Goal: Transaction & Acquisition: Purchase product/service

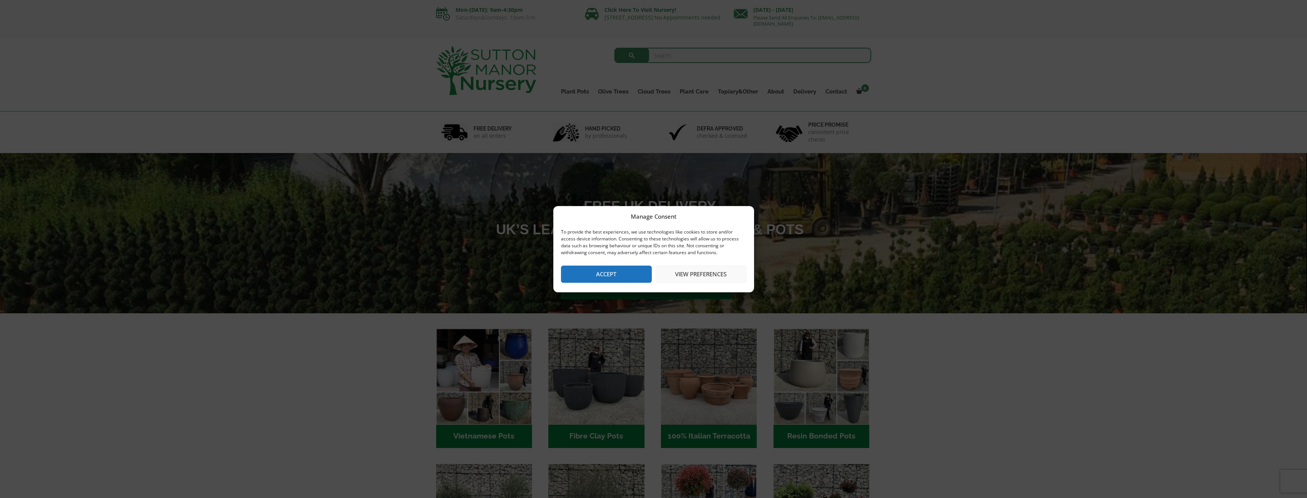
click at [609, 269] on button "Accept" at bounding box center [606, 274] width 91 height 17
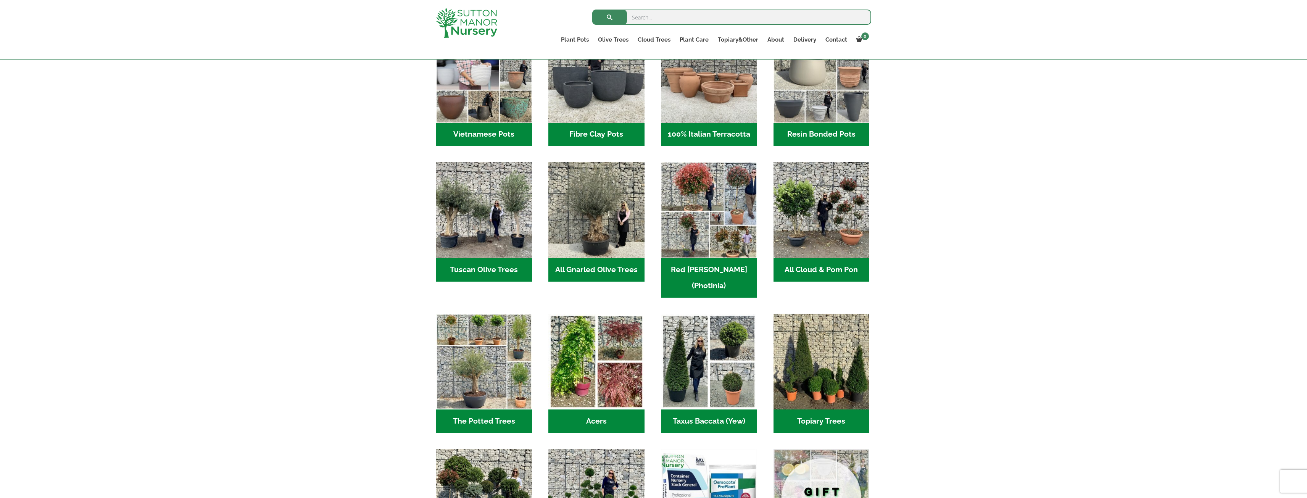
scroll to position [305, 0]
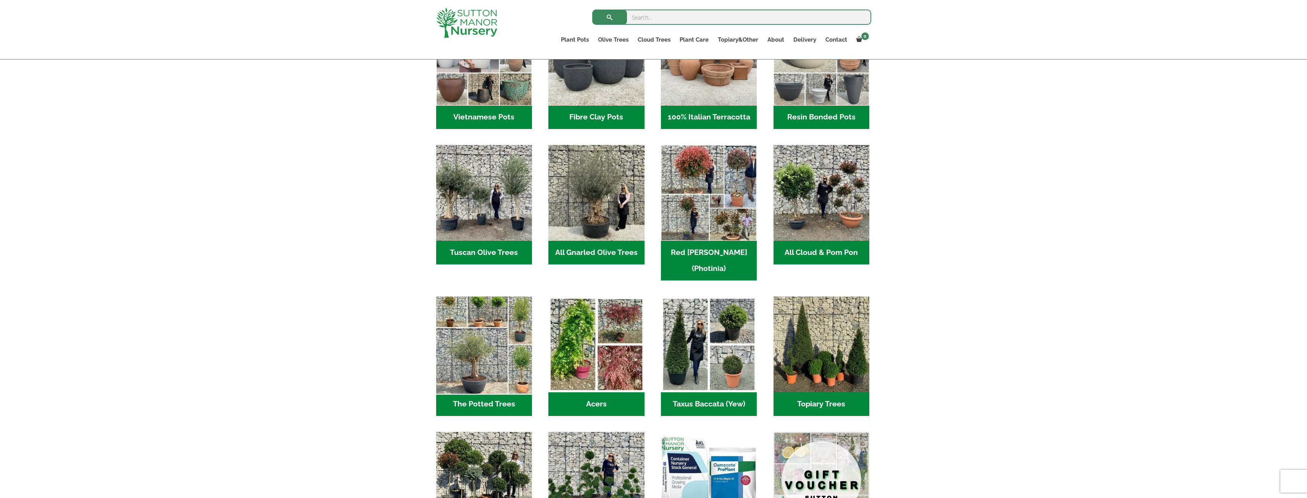
click at [469, 314] on img "Visit product category The Potted Trees" at bounding box center [483, 344] width 101 height 101
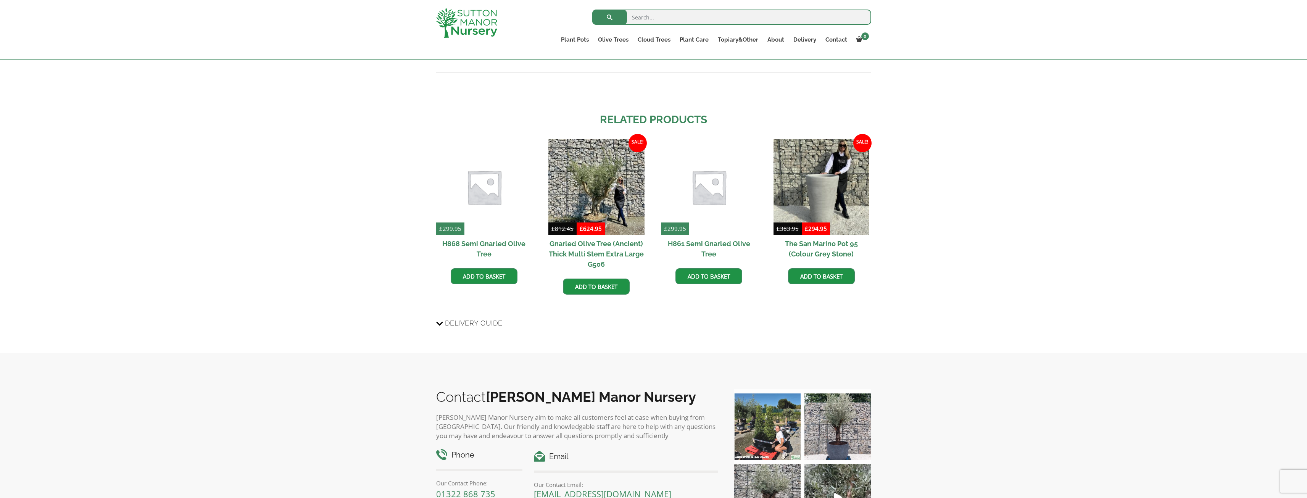
scroll to position [1374, 0]
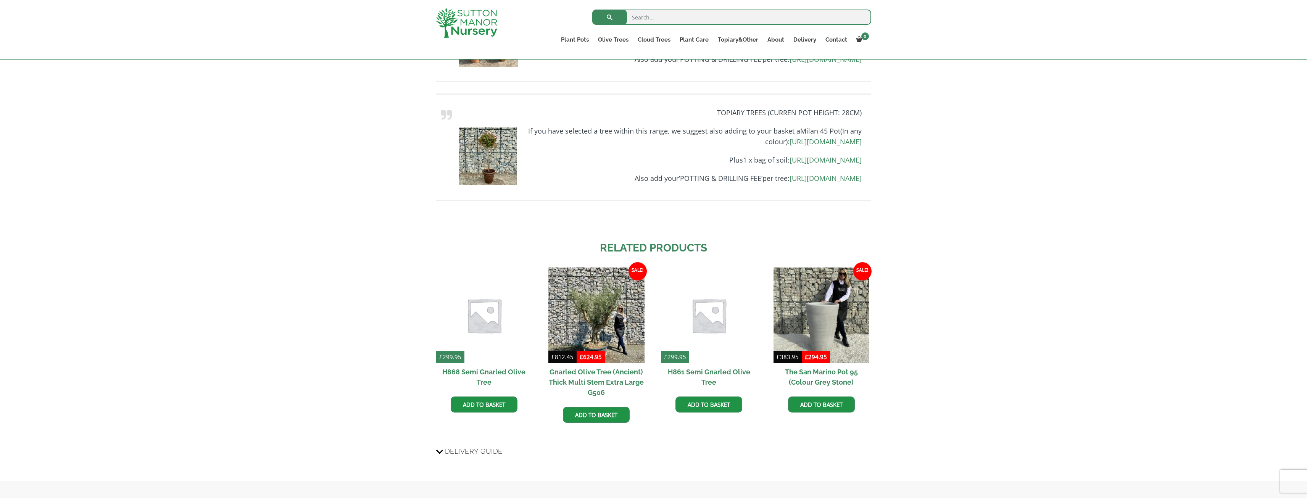
click at [645, 18] on input "search" at bounding box center [731, 17] width 279 height 15
type input "plum"
click at [609, 17] on span "submit" at bounding box center [609, 17] width 0 height 0
click at [723, 130] on link "Red Robins" at bounding box center [751, 132] width 77 height 11
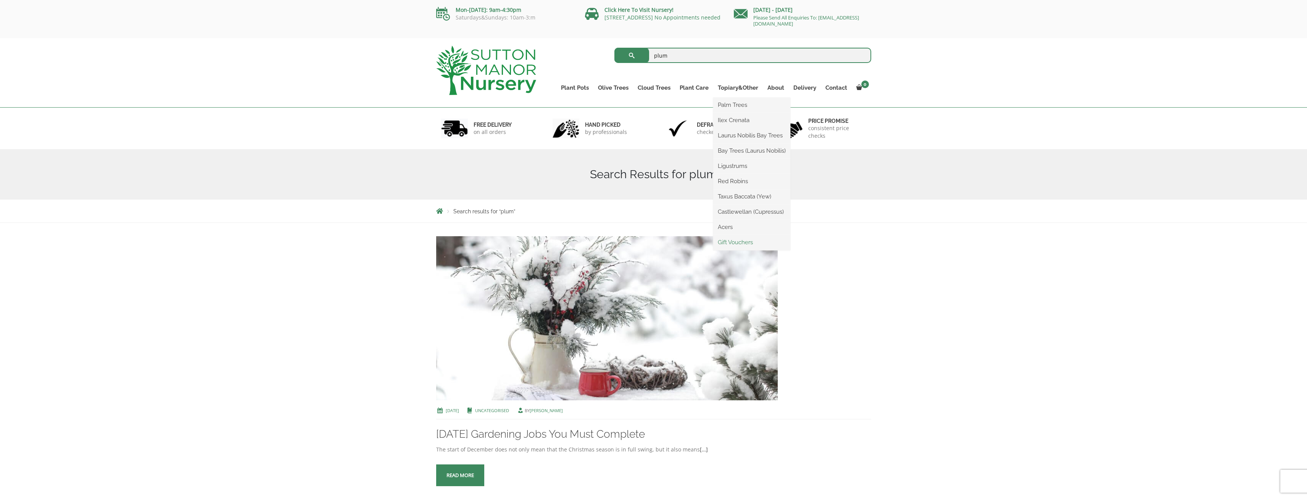
click at [741, 242] on link "Gift Vouchers" at bounding box center [751, 242] width 77 height 11
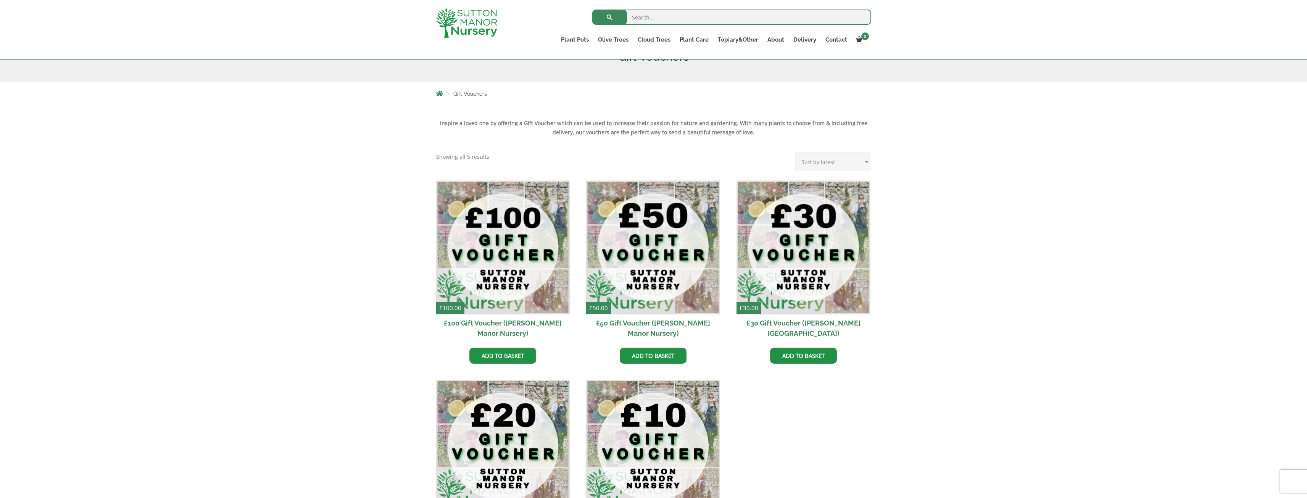
scroll to position [153, 0]
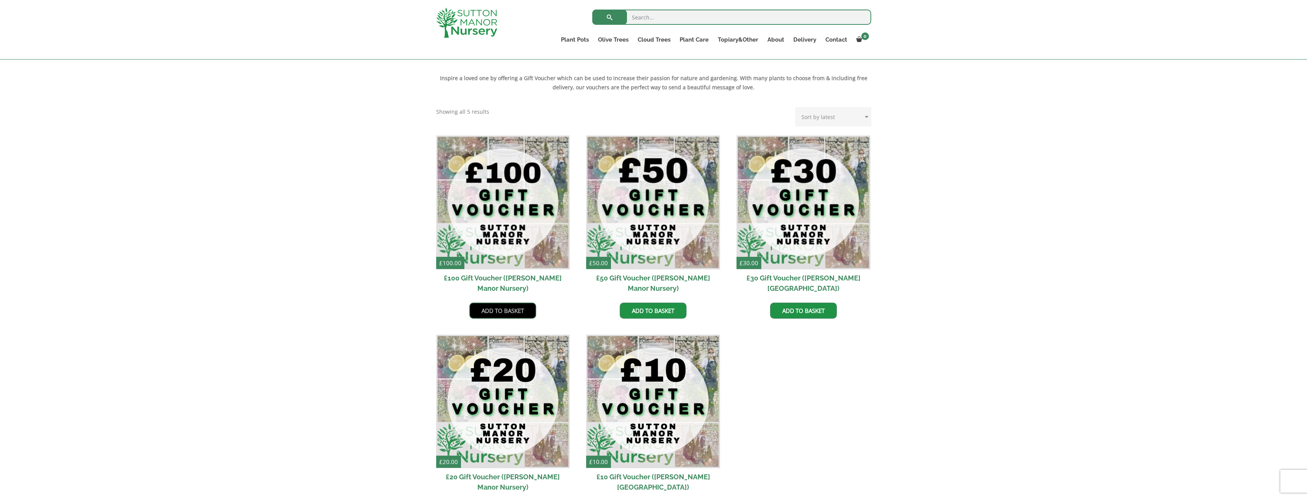
click at [490, 308] on link "Add to basket" at bounding box center [502, 311] width 67 height 16
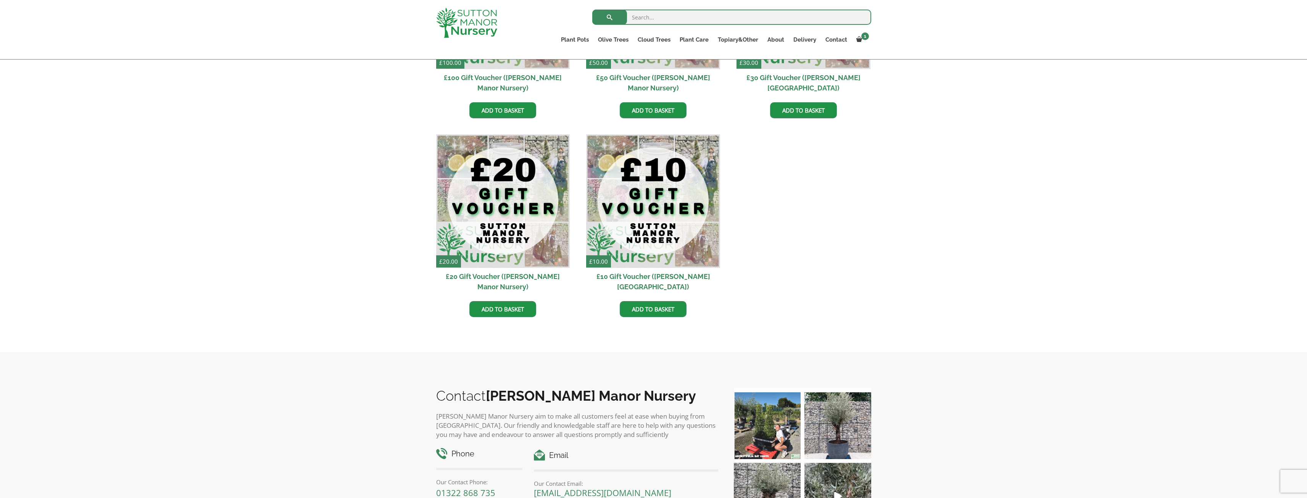
scroll to position [458, 0]
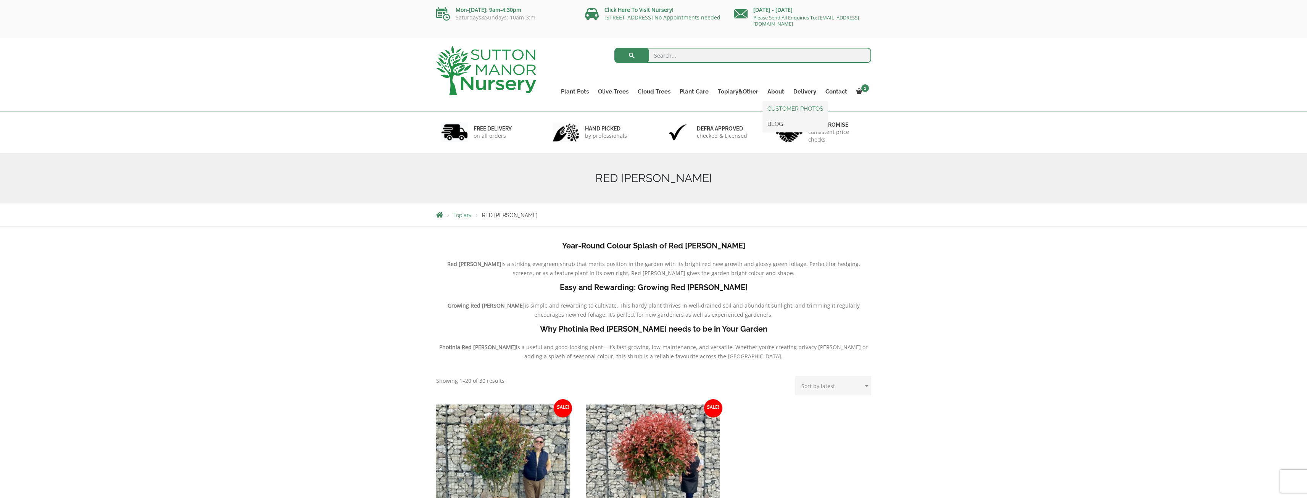
click at [776, 108] on link "CUSTOMER PHOTOS" at bounding box center [795, 108] width 65 height 11
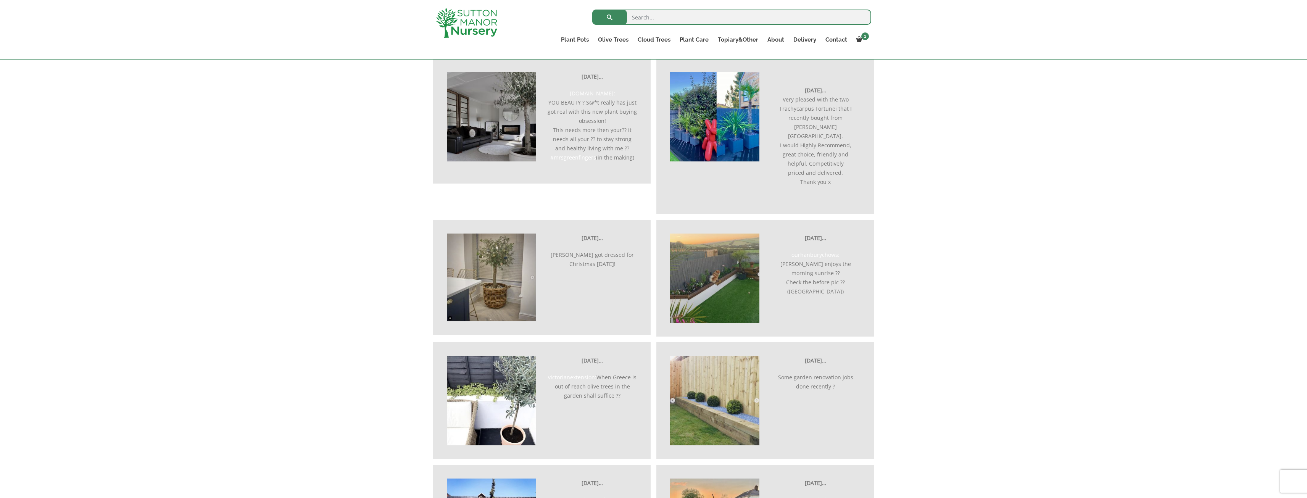
scroll to position [1259, 0]
